Goal: Task Accomplishment & Management: Manage account settings

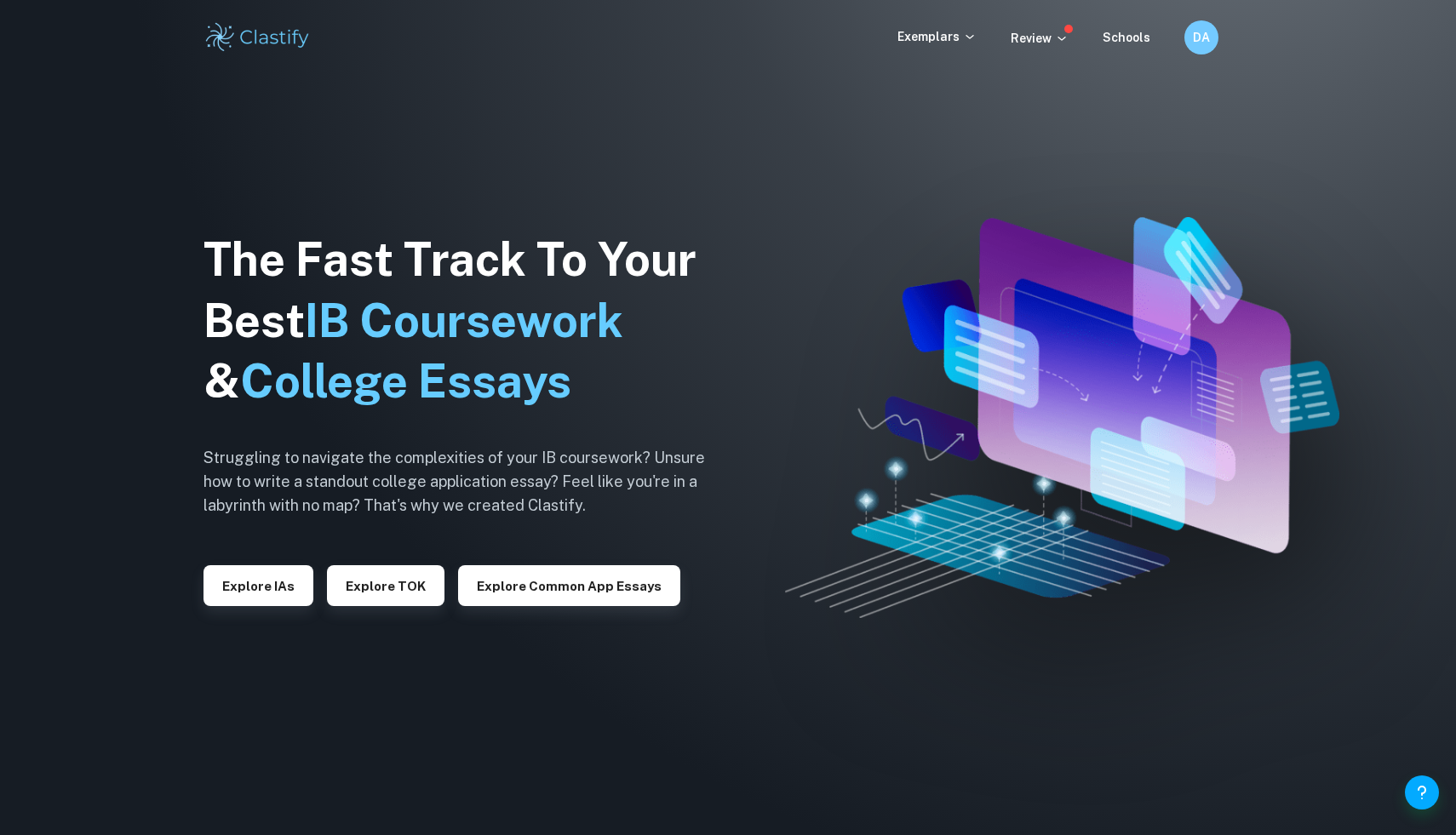
click at [1232, 58] on div "Exemplars Review Schools DA" at bounding box center [728, 37] width 1456 height 74
click at [1213, 51] on div "DA" at bounding box center [1219, 38] width 70 height 35
click at [1192, 42] on h6 "DA" at bounding box center [1200, 38] width 20 height 19
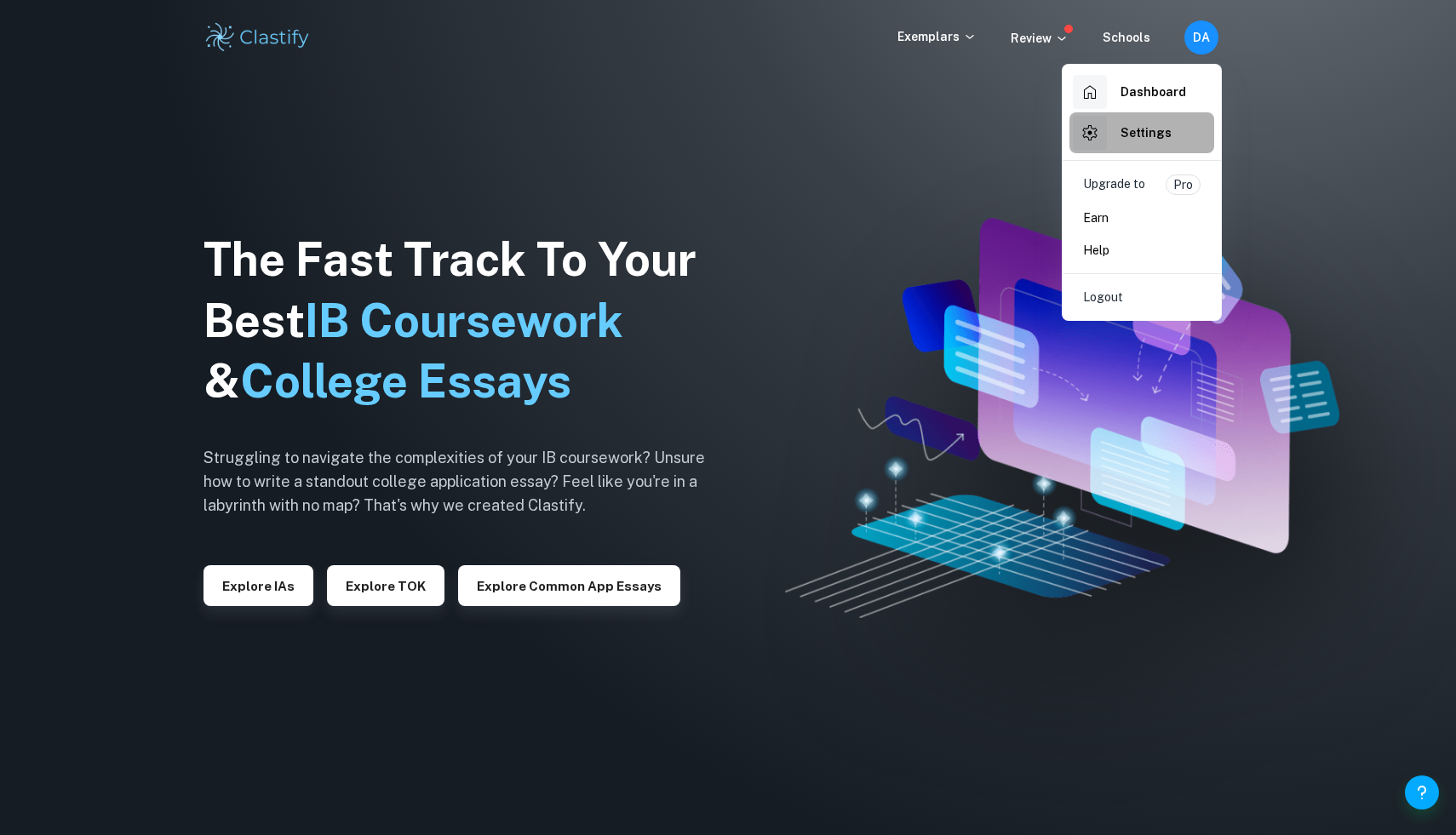
click at [1141, 133] on h6 "Settings" at bounding box center [1146, 132] width 52 height 18
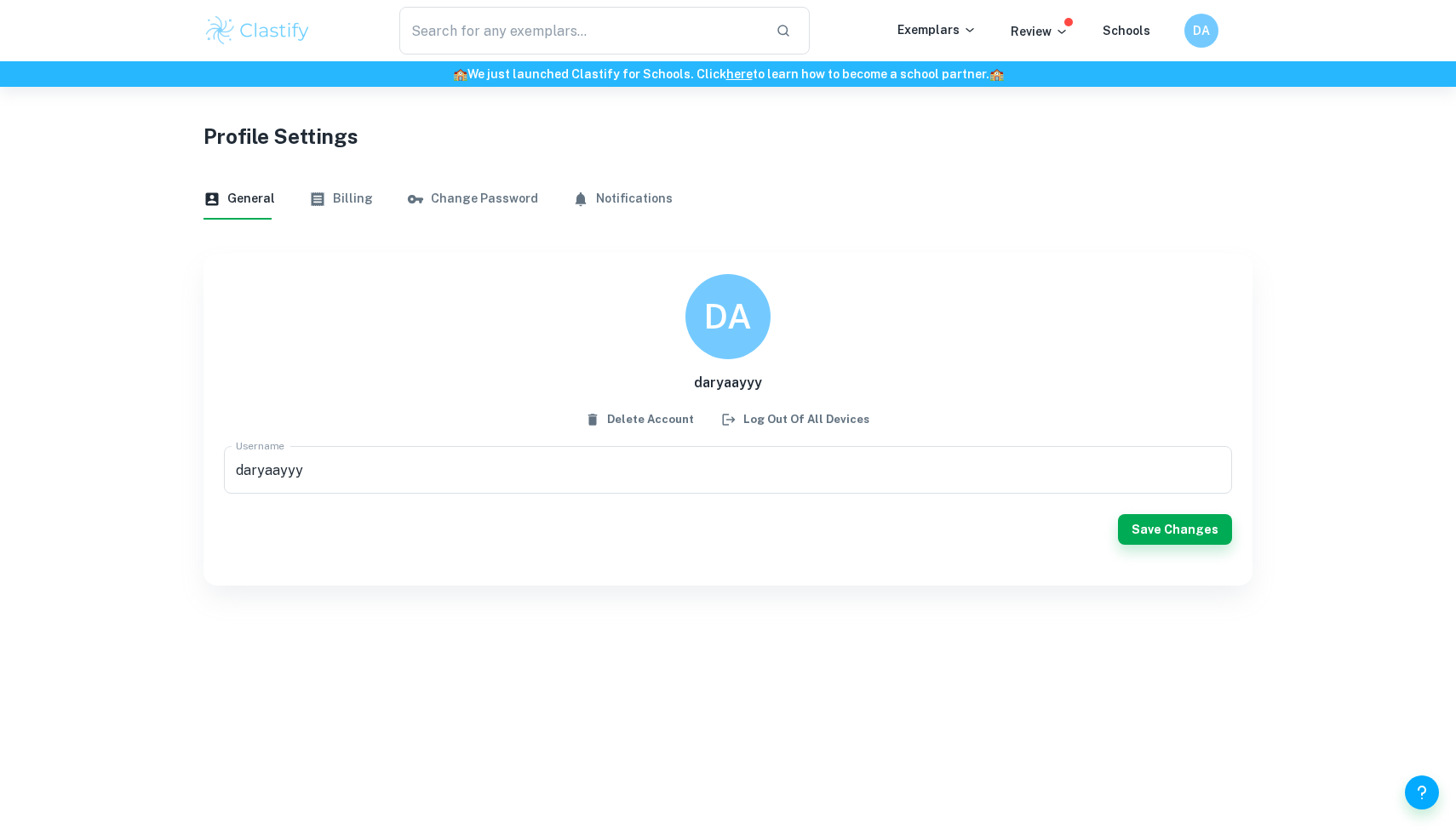
click at [495, 196] on button "Change Password" at bounding box center [472, 199] width 132 height 40
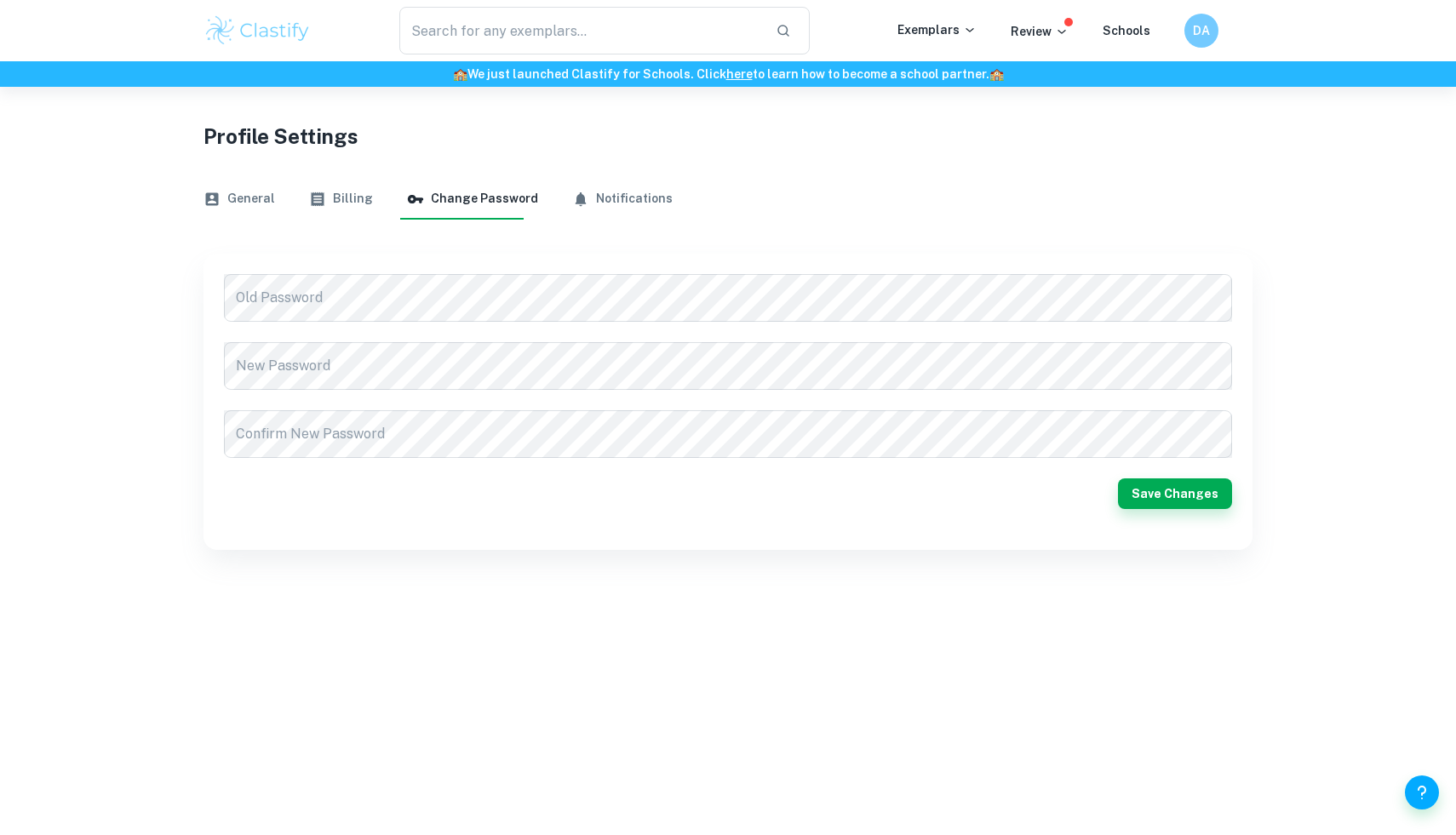
click at [601, 193] on button "Notifications" at bounding box center [622, 199] width 100 height 40
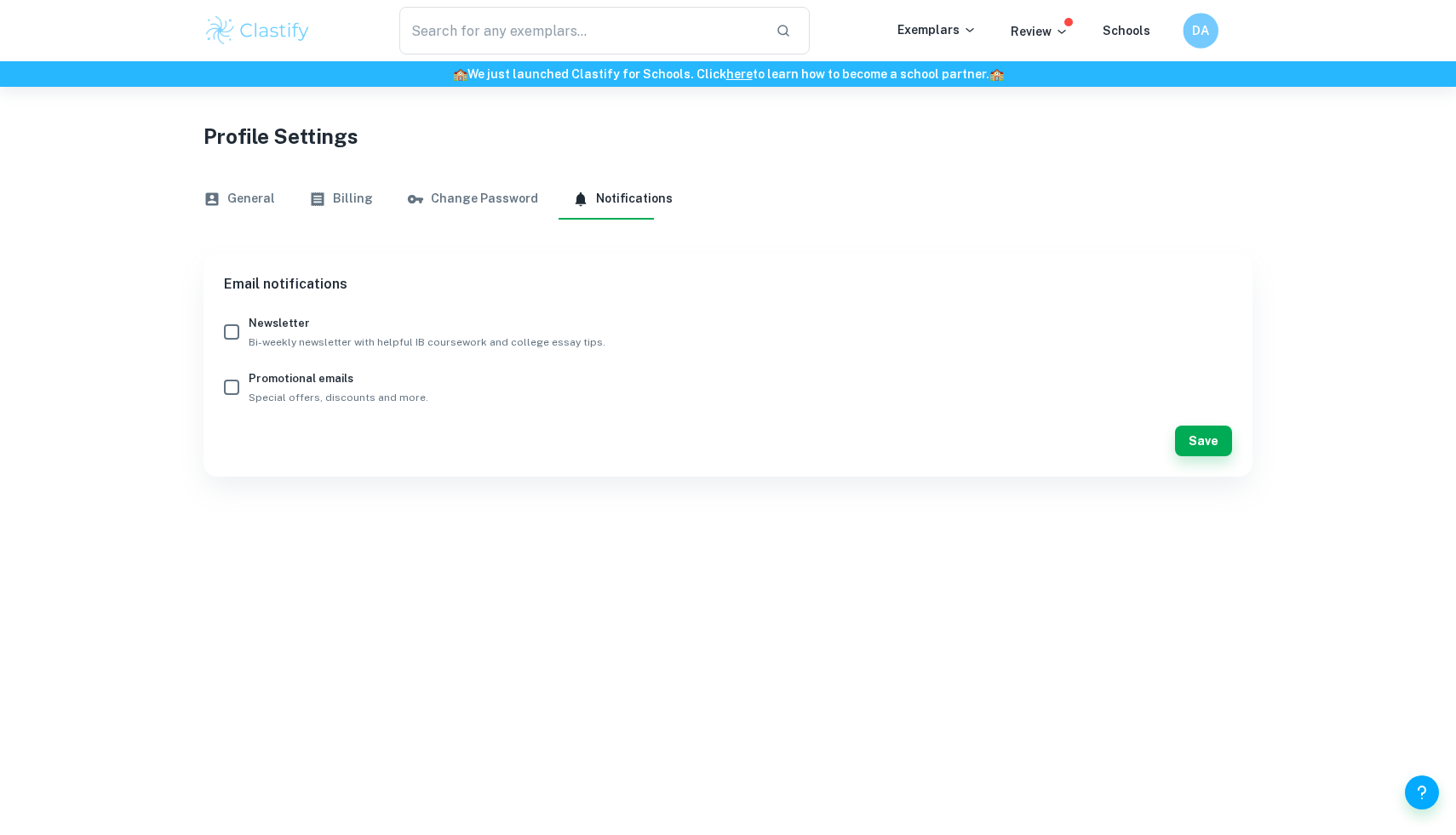
click at [1194, 29] on h6 "DA" at bounding box center [1200, 30] width 20 height 19
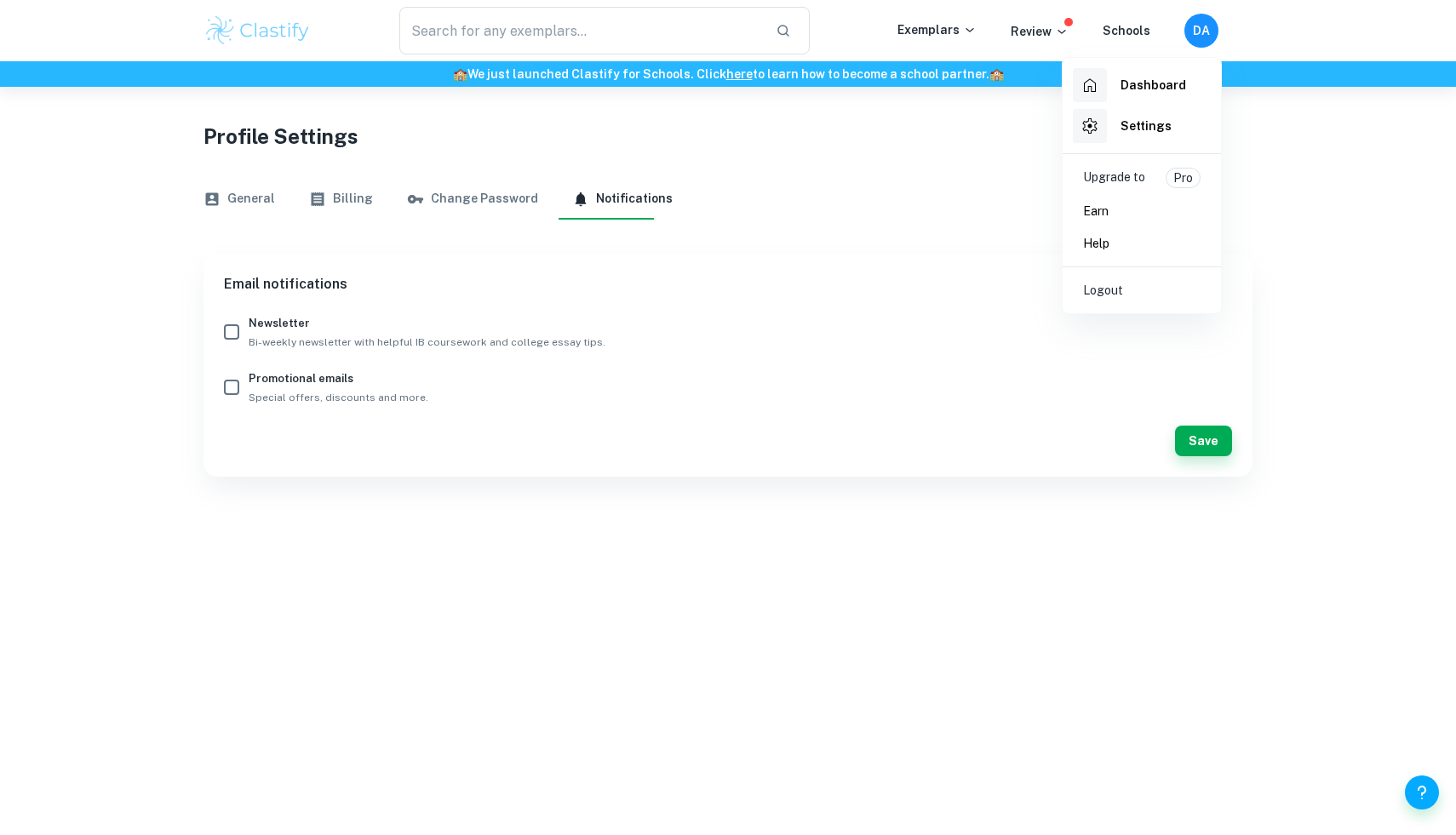
click at [1210, 29] on div at bounding box center [728, 418] width 1456 height 835
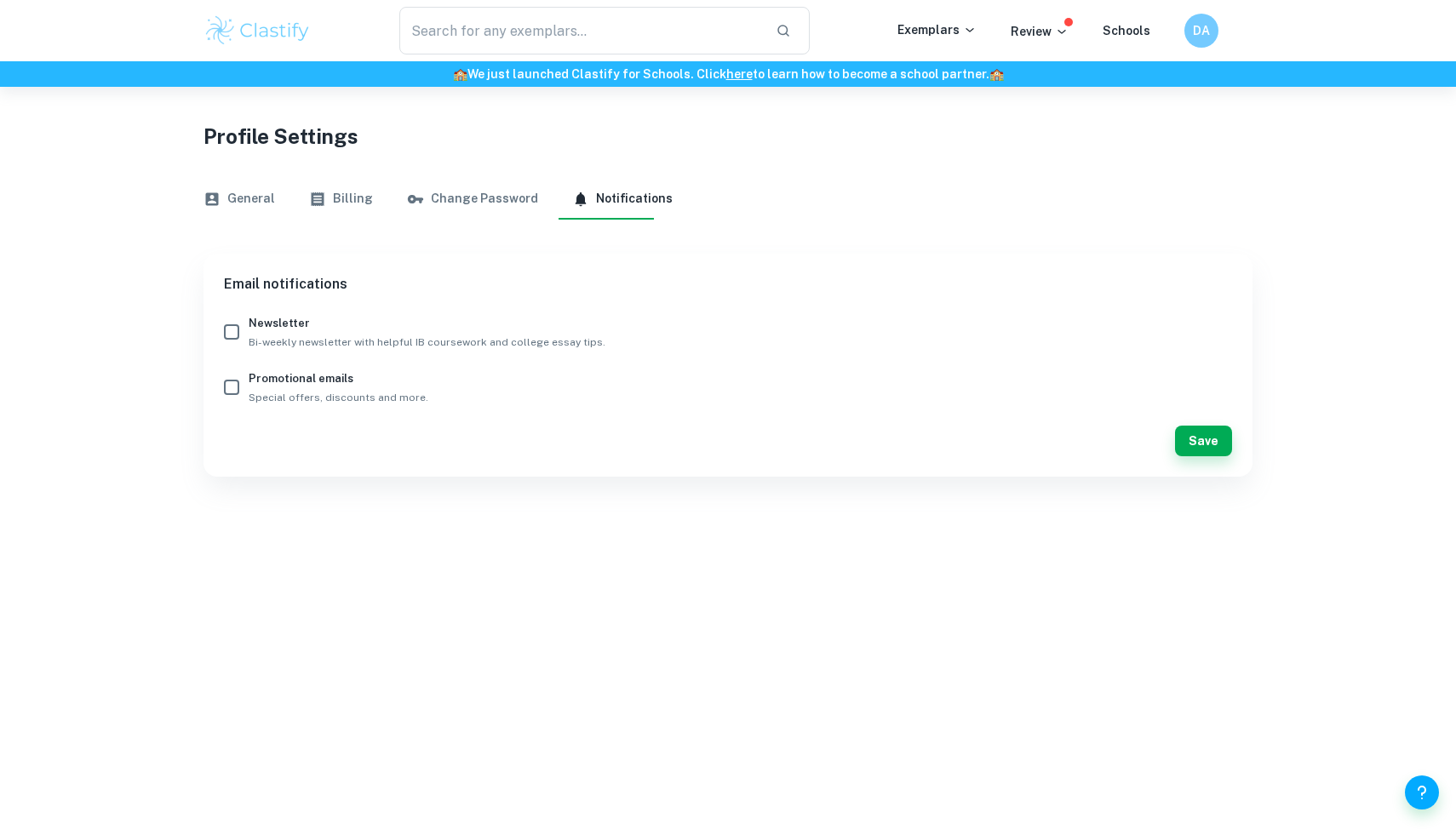
click at [257, 210] on button "General" at bounding box center [239, 199] width 72 height 40
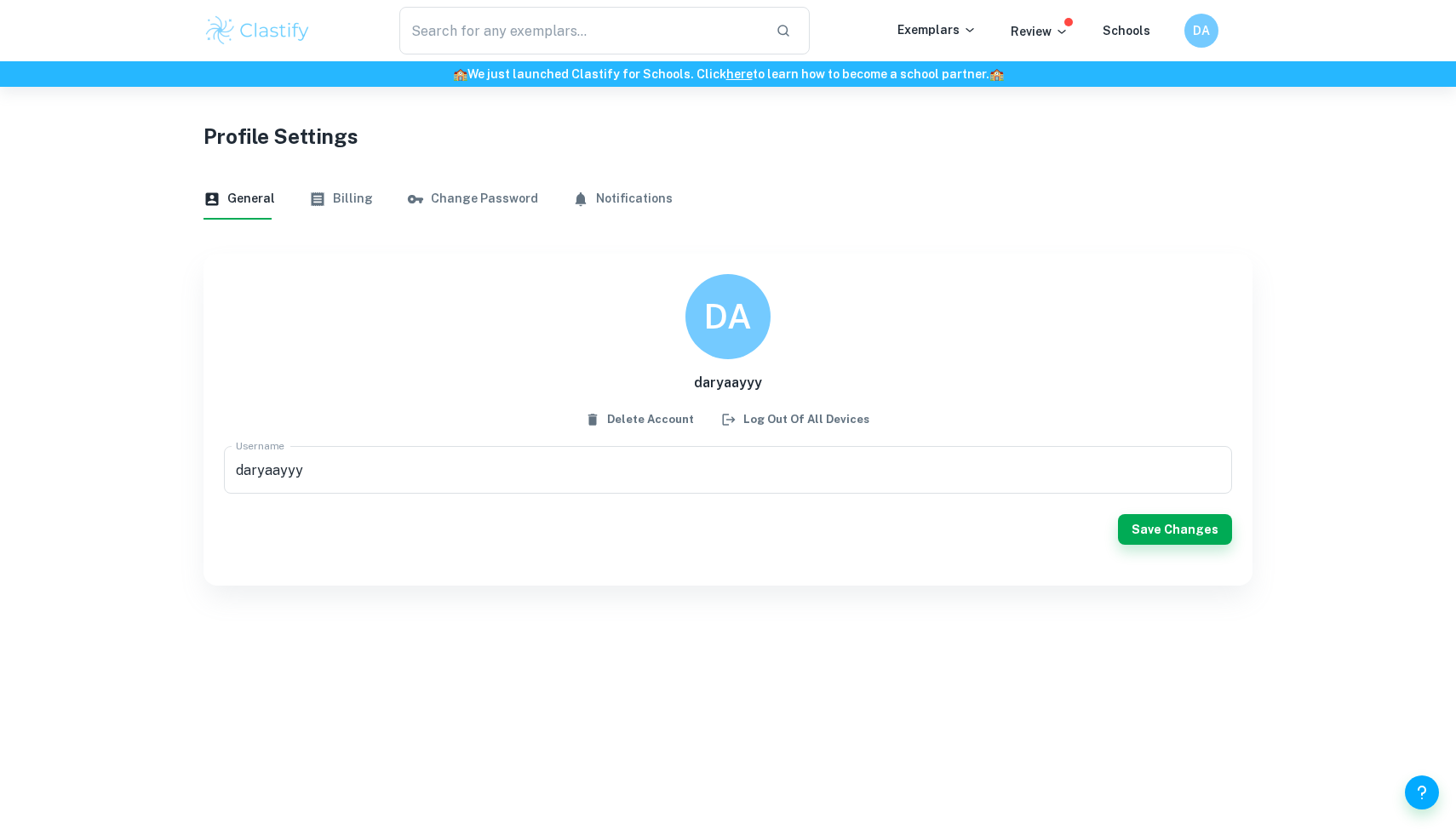
click at [315, 199] on icon "button" at bounding box center [318, 199] width 13 height 14
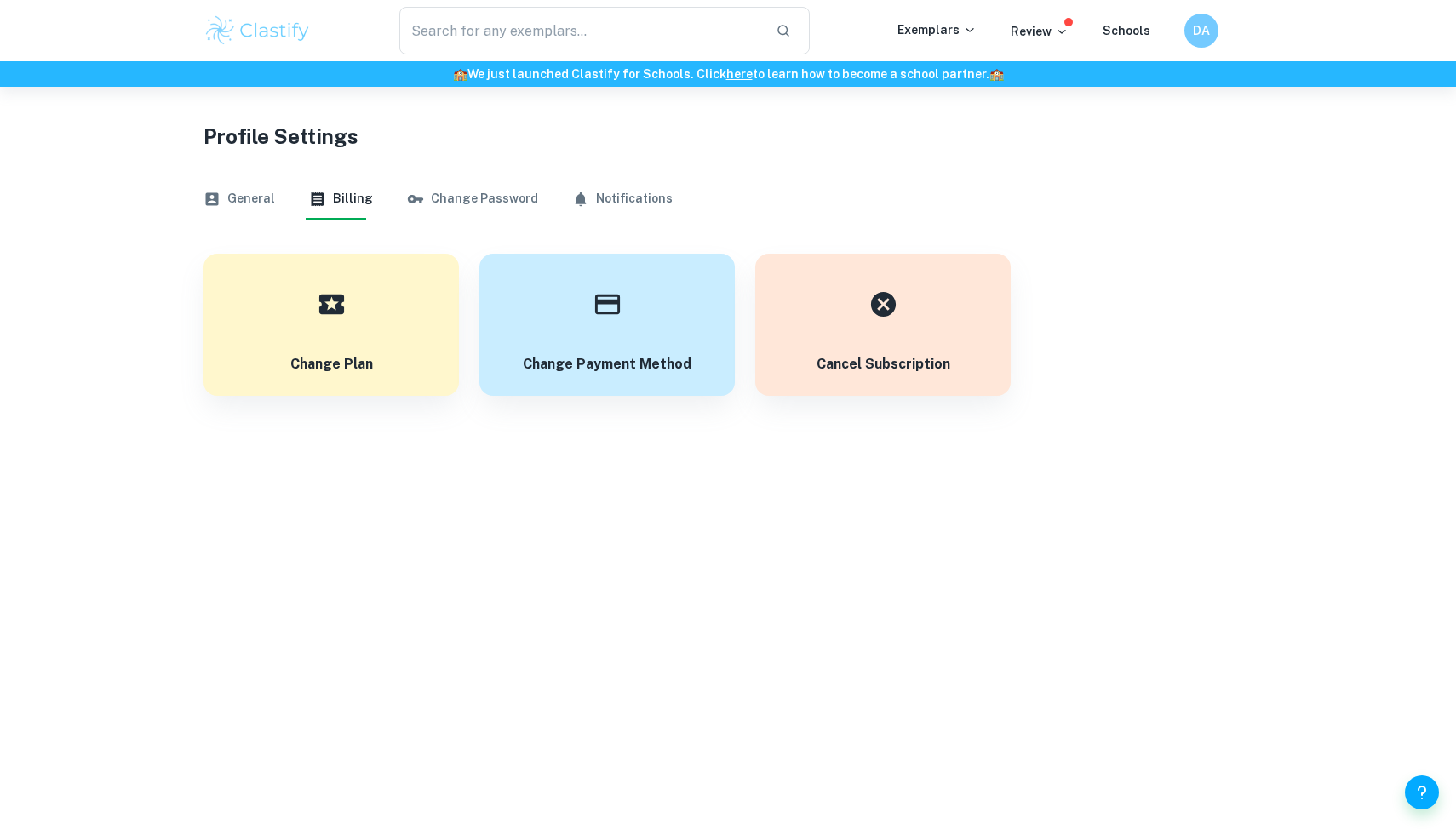
click at [452, 200] on button "Change Password" at bounding box center [472, 199] width 132 height 40
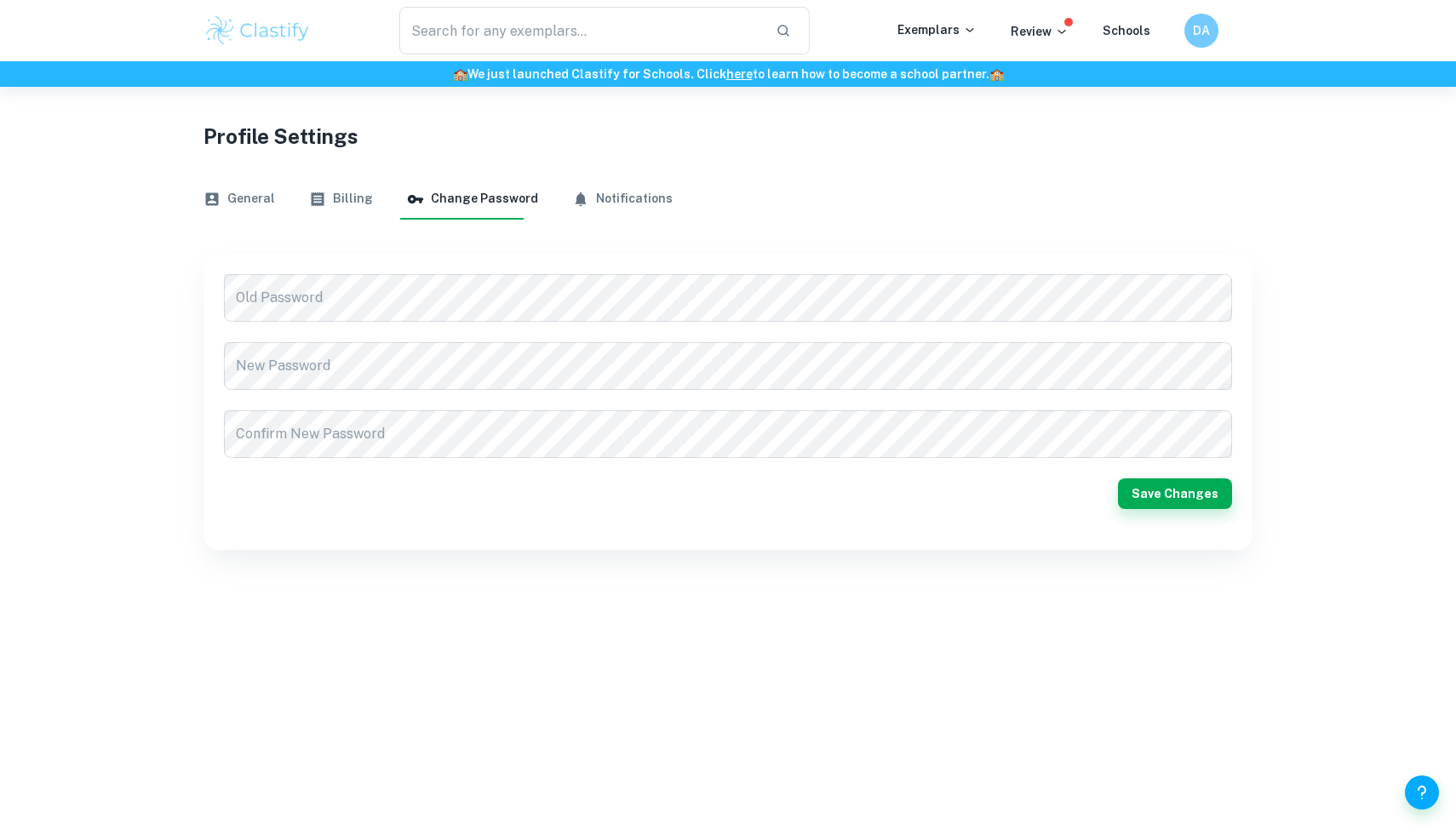
click at [578, 205] on button "Notifications" at bounding box center [622, 199] width 100 height 40
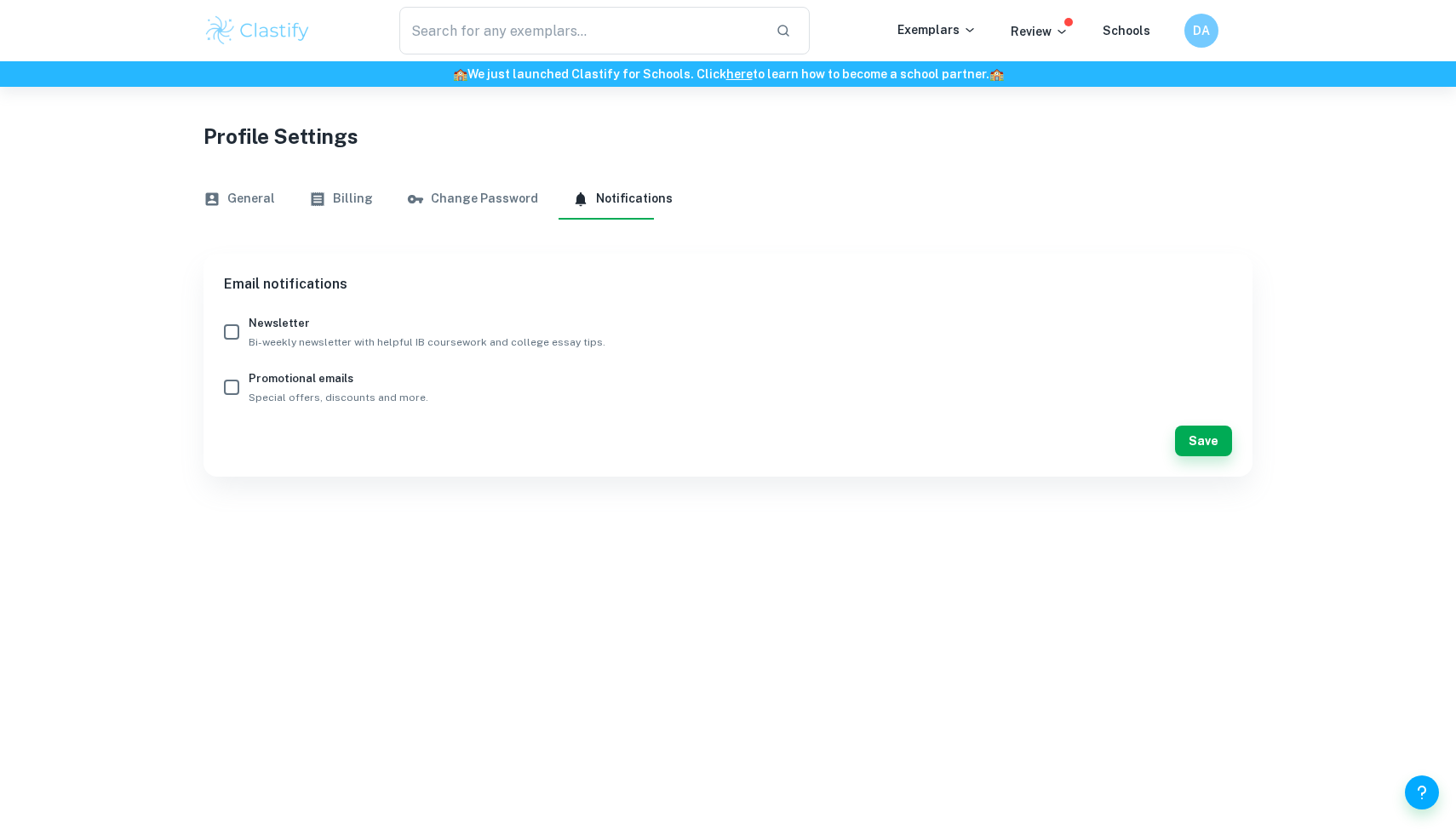
click at [224, 204] on button "General" at bounding box center [239, 199] width 72 height 40
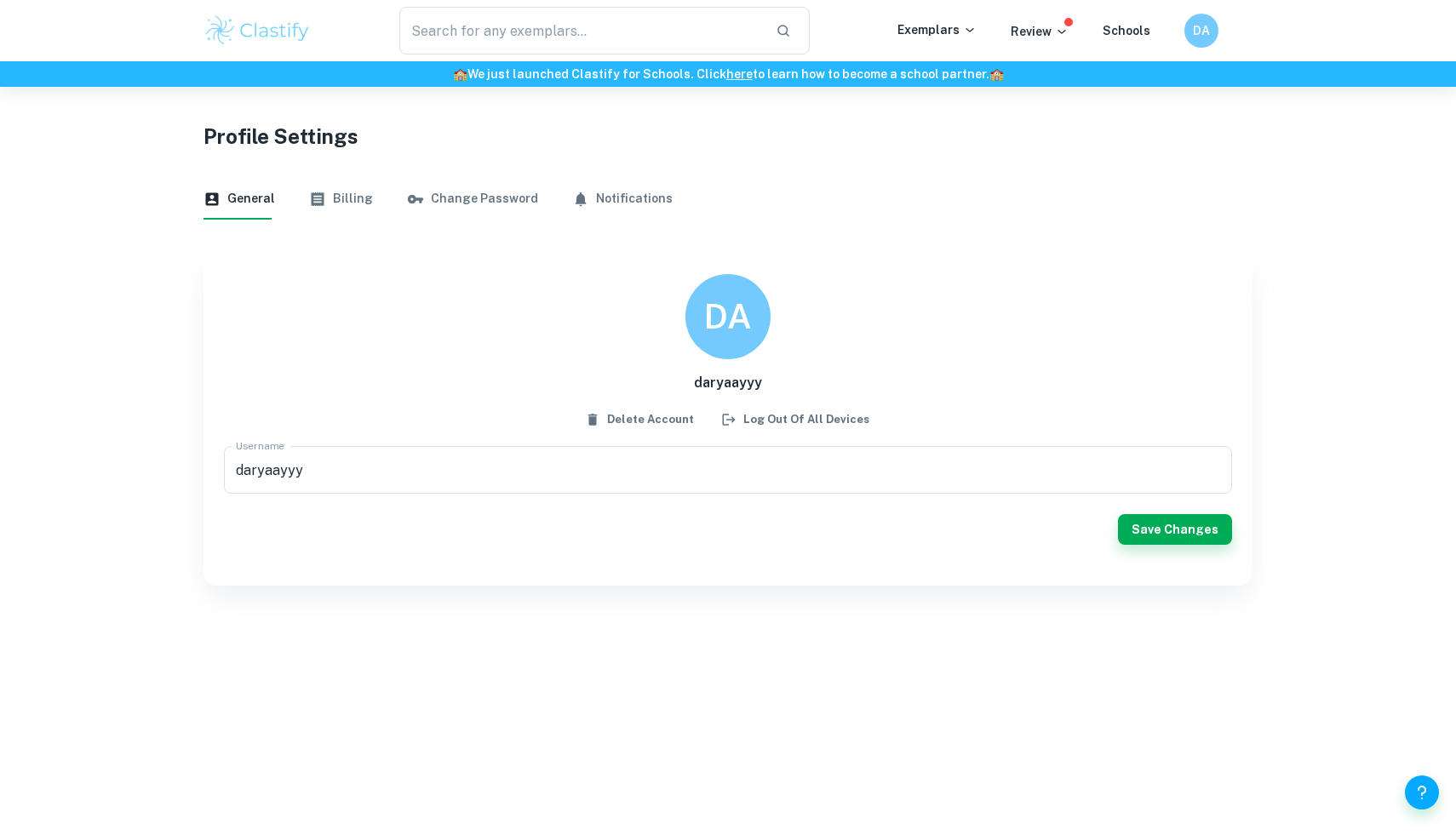
click at [707, 386] on h6 "daryaayyy" at bounding box center [728, 383] width 68 height 20
click at [707, 292] on h6 "DA" at bounding box center [728, 317] width 48 height 53
click at [1199, 27] on h6 "DA" at bounding box center [1201, 30] width 19 height 18
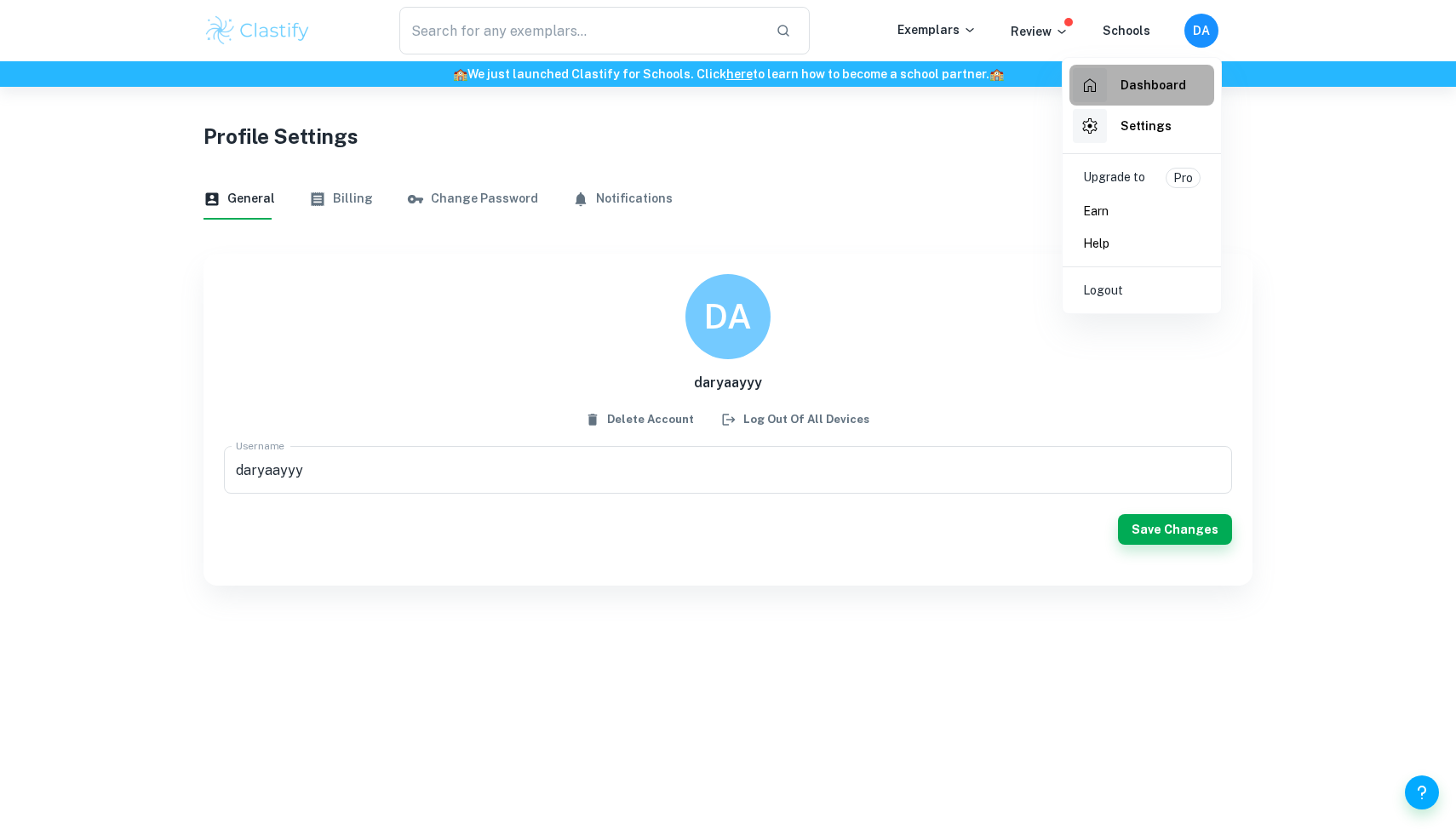
click at [1150, 89] on h6 "Dashboard" at bounding box center [1152, 85] width 65 height 18
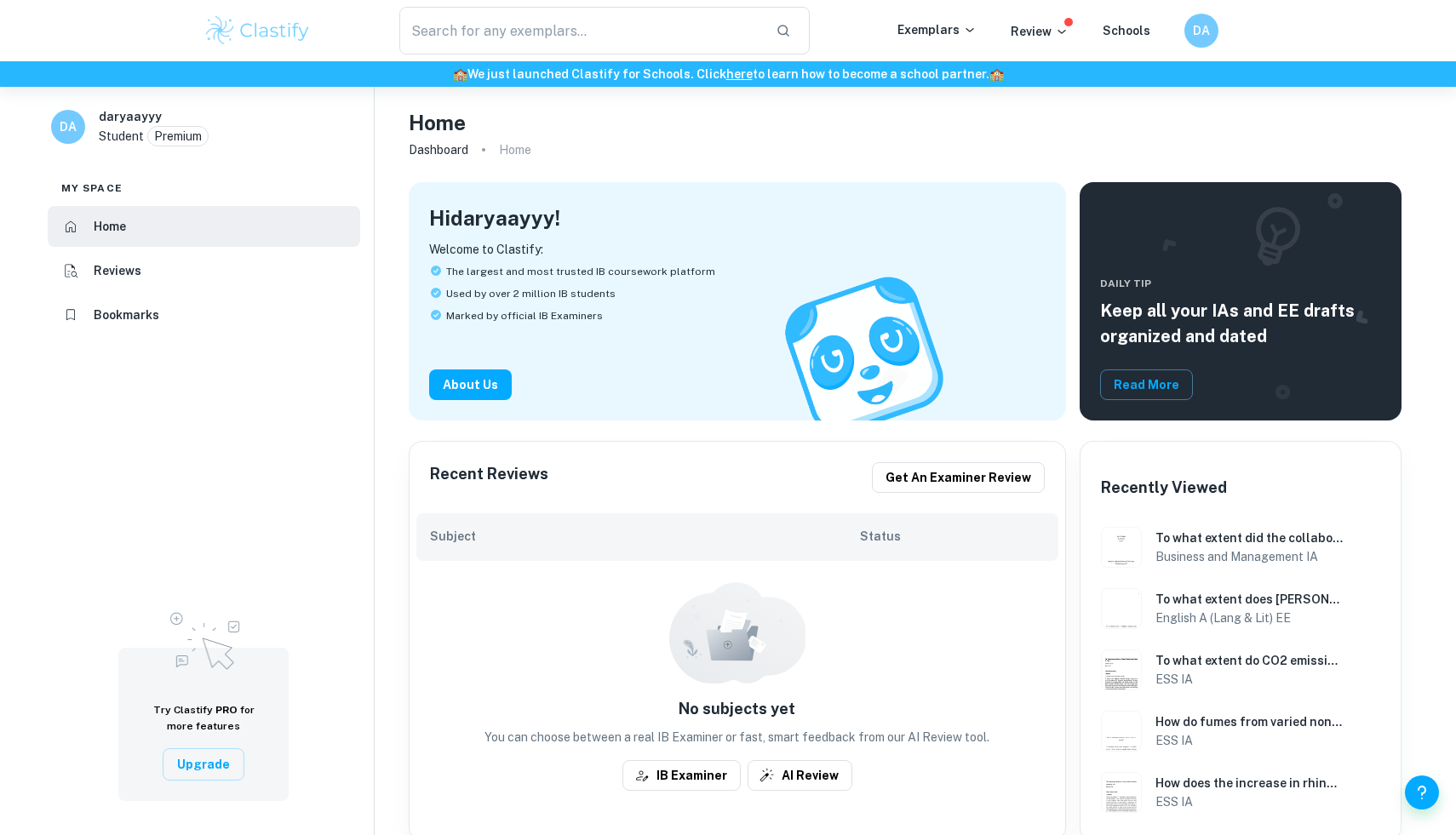
click at [60, 144] on div "DA daryaayyy Student Premium" at bounding box center [203, 130] width 339 height 60
click at [75, 121] on h6 "DA" at bounding box center [68, 127] width 19 height 18
click at [150, 121] on h6 "daryaayyy" at bounding box center [130, 117] width 63 height 18
